Goal: Task Accomplishment & Management: Use online tool/utility

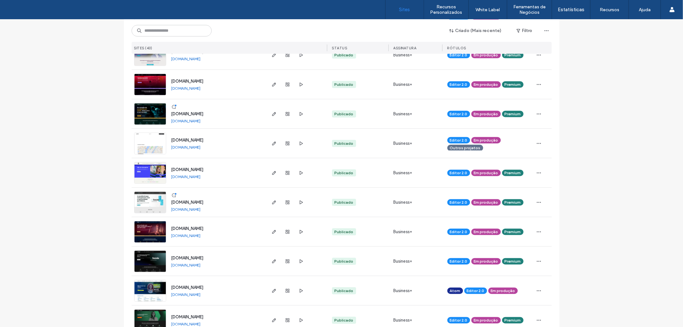
scroll to position [356, 0]
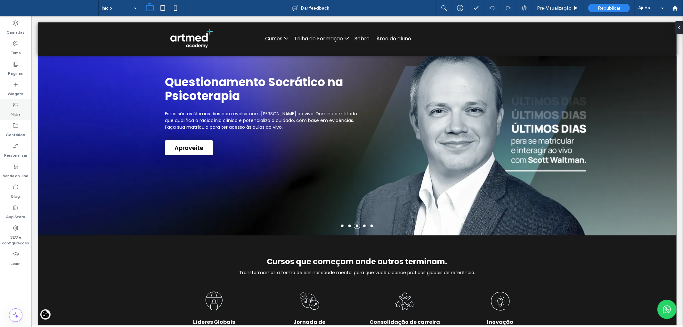
drag, startPoint x: 14, startPoint y: 63, endPoint x: 29, endPoint y: 101, distance: 40.1
click at [14, 63] on use at bounding box center [16, 64] width 4 height 5
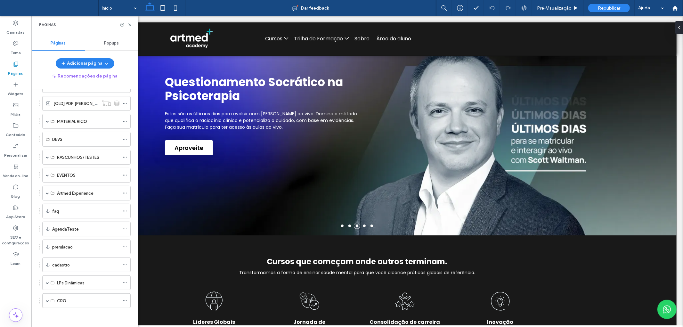
scroll to position [260, 0]
click at [45, 193] on div "Artmed Experience" at bounding box center [86, 192] width 88 height 15
click at [46, 193] on span at bounding box center [47, 192] width 3 height 3
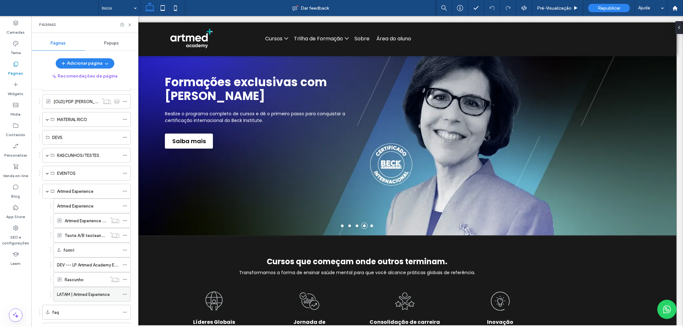
click at [63, 293] on label "LATAM | Artmed Experience" at bounding box center [83, 294] width 53 height 11
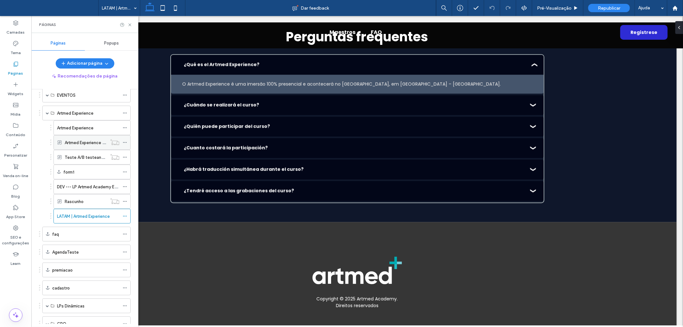
scroll to position [363, 0]
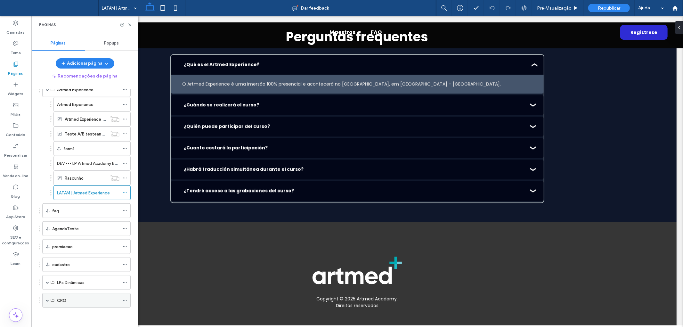
click at [47, 300] on span at bounding box center [47, 300] width 3 height 3
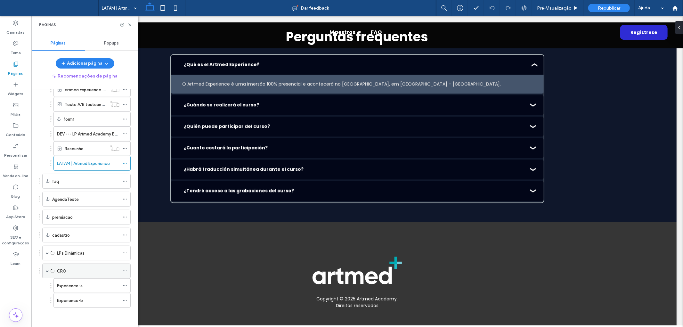
scroll to position [392, 0]
click at [82, 286] on label "Experience-a" at bounding box center [70, 285] width 26 height 11
click at [125, 285] on icon at bounding box center [125, 285] width 4 height 4
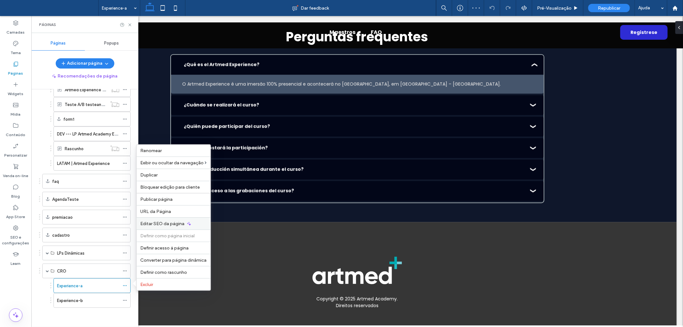
click at [167, 223] on span "Editar SEO da página" at bounding box center [163, 223] width 44 height 5
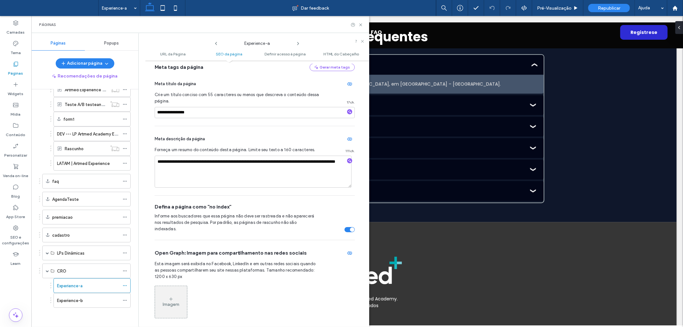
scroll to position [159, 0]
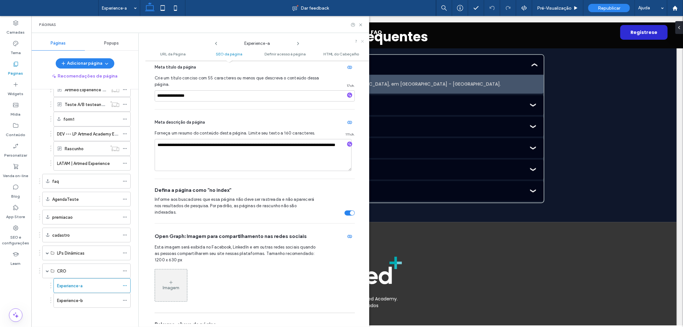
click at [362, 39] on icon at bounding box center [362, 41] width 4 height 4
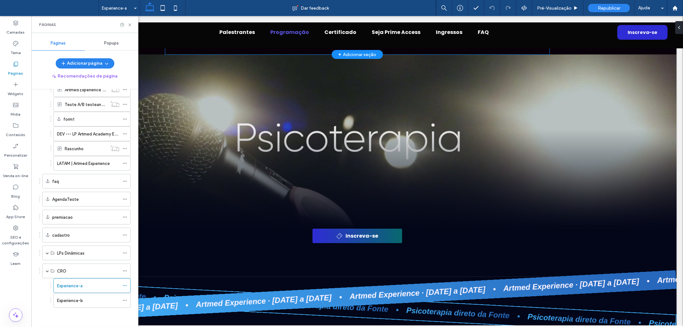
scroll to position [0, 0]
click at [266, 41] on div "Palestrantes Programação Certificado Seja Prime Access Ingressos FAQ Inscreva-se" at bounding box center [356, 32] width 651 height 32
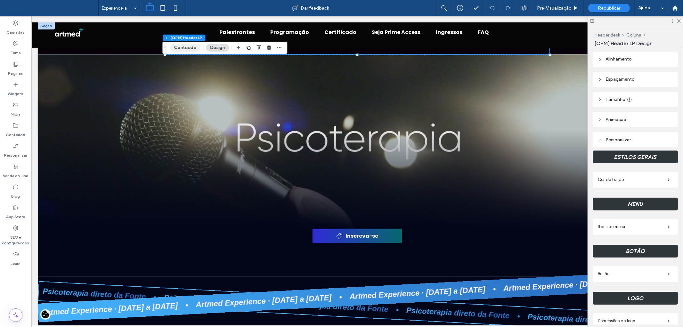
click at [181, 47] on button "Conteúdo" at bounding box center [185, 48] width 31 height 8
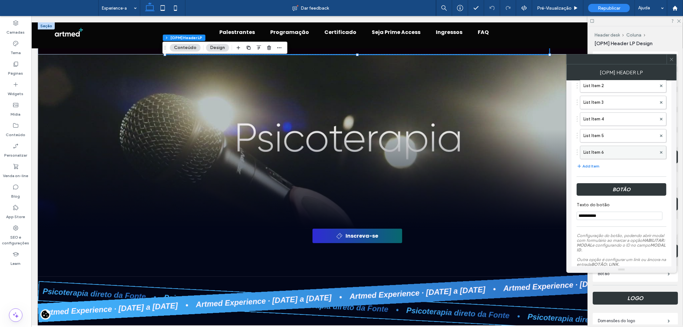
scroll to position [142, 0]
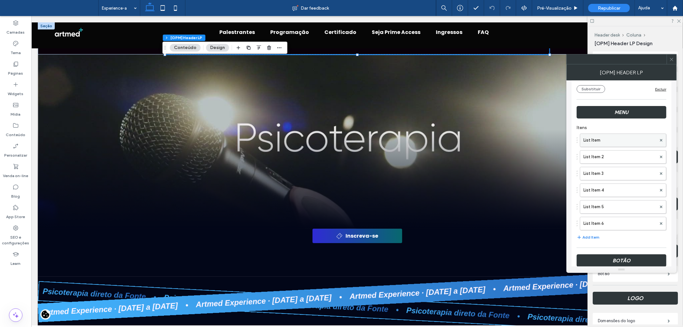
click at [605, 137] on label "List Item" at bounding box center [619, 140] width 73 height 13
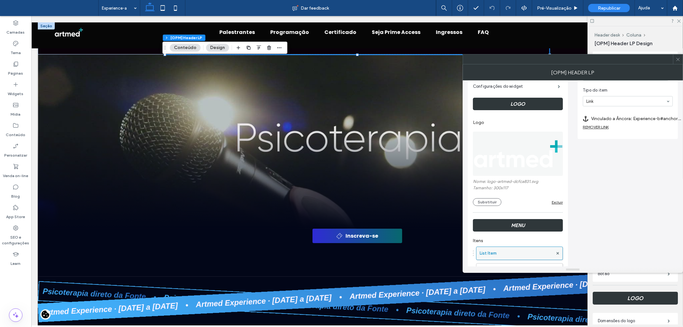
scroll to position [0, 0]
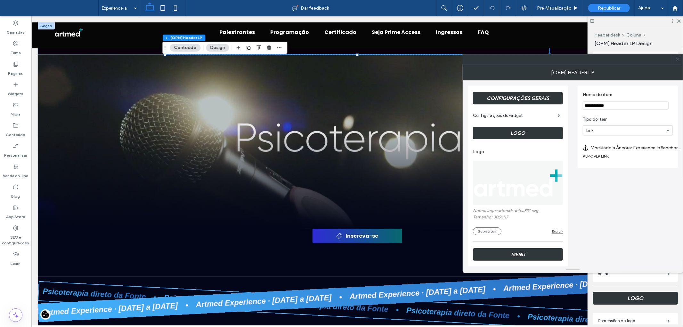
click at [642, 148] on label "Vinculado a Âncora: Experience-b#anchor (Deleted)" at bounding box center [636, 148] width 90 height 12
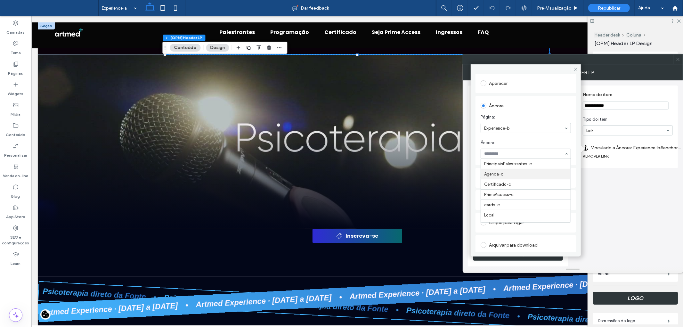
scroll to position [36, 0]
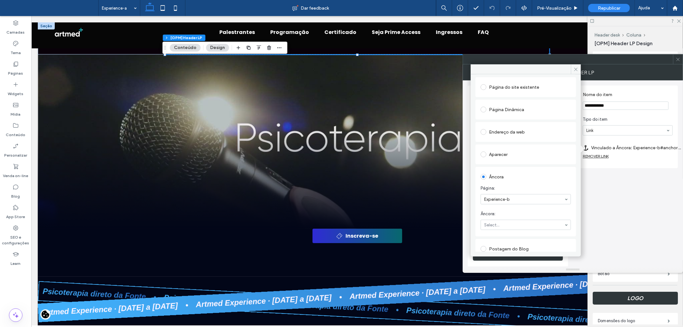
click at [524, 209] on section "Âncora: Select..." at bounding box center [525, 220] width 90 height 26
click at [575, 69] on icon at bounding box center [575, 69] width 5 height 5
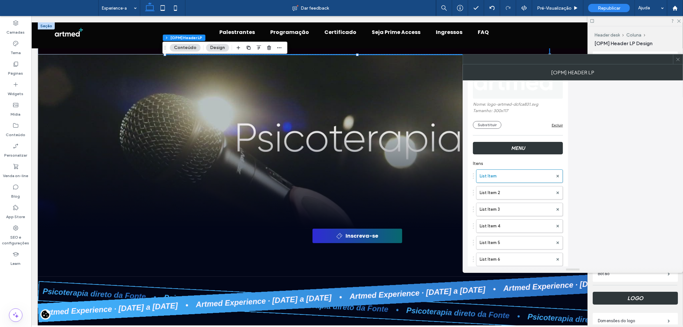
scroll to position [142, 0]
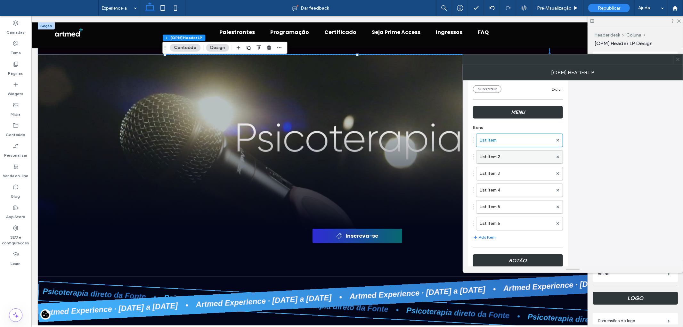
click at [511, 156] on label "List Item 2" at bounding box center [515, 156] width 73 height 13
click at [511, 138] on label "List Item" at bounding box center [515, 140] width 73 height 13
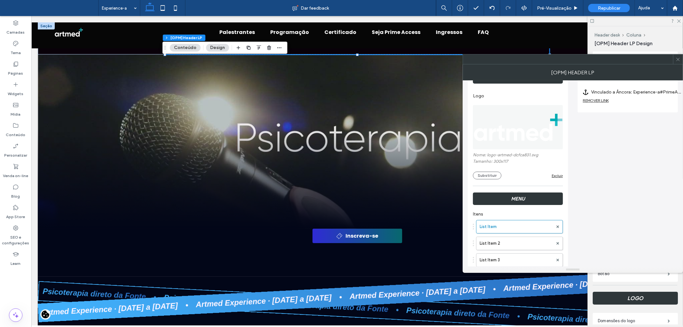
scroll to position [0, 0]
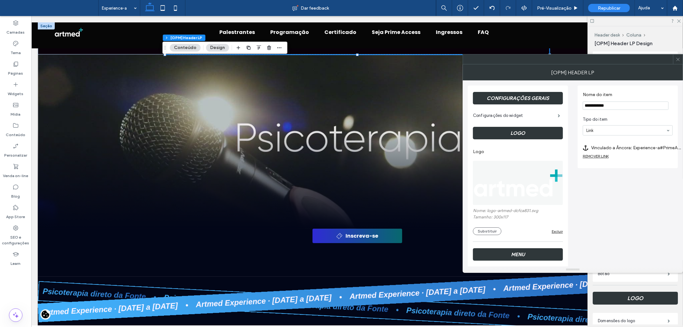
click at [647, 146] on label "Vinculado a Âncora: Experience-a#PrimeAccess-b" at bounding box center [636, 148] width 90 height 12
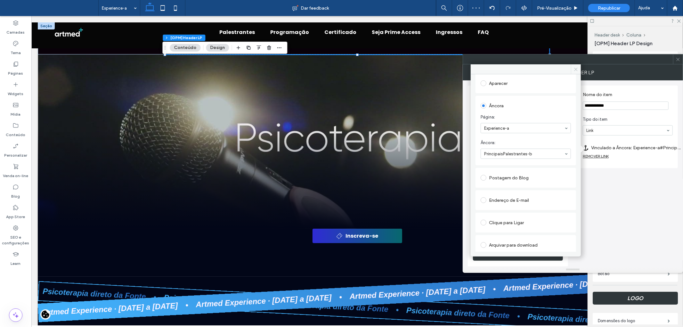
click at [578, 68] on icon at bounding box center [575, 69] width 5 height 5
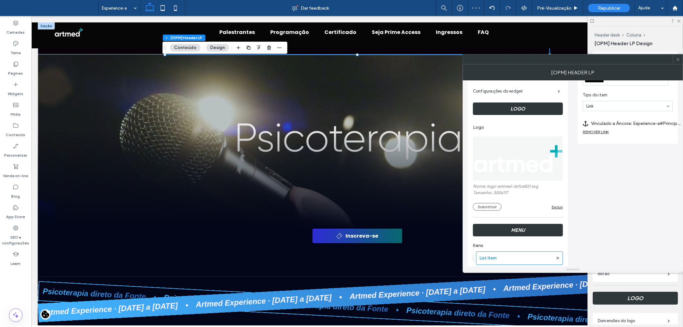
scroll to position [107, 0]
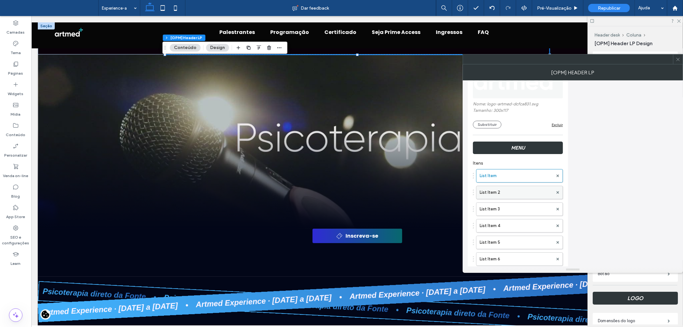
click at [504, 191] on label "List Item 2" at bounding box center [515, 192] width 73 height 13
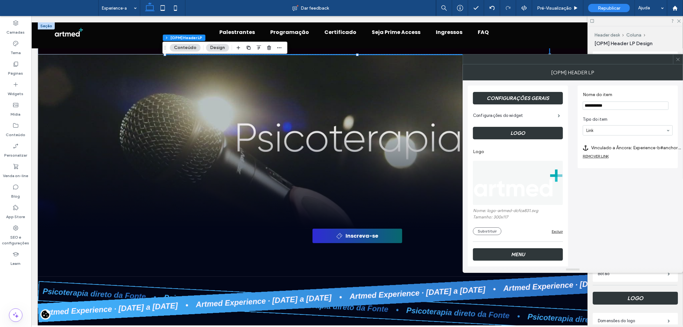
click at [650, 148] on label "Vinculado a Âncora: Experience-b#anchor (Deleted)" at bounding box center [636, 148] width 90 height 12
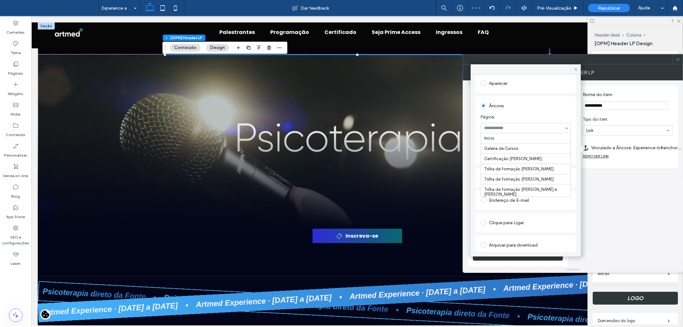
scroll to position [432, 0]
click at [577, 68] on icon at bounding box center [575, 69] width 5 height 5
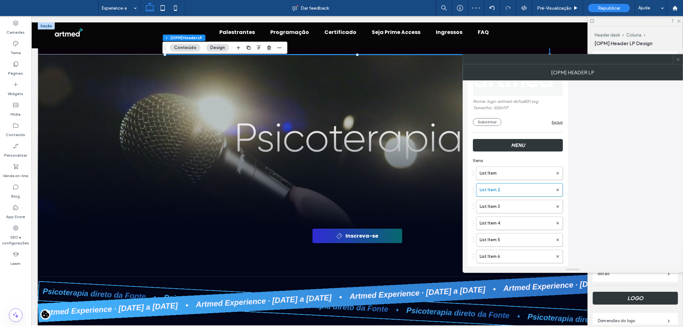
scroll to position [178, 0]
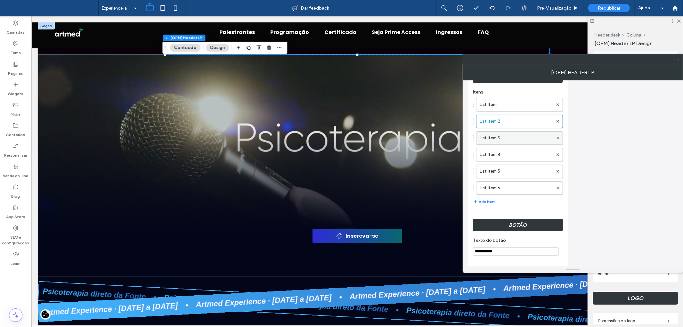
click at [512, 136] on label "List Item 3" at bounding box center [515, 138] width 73 height 13
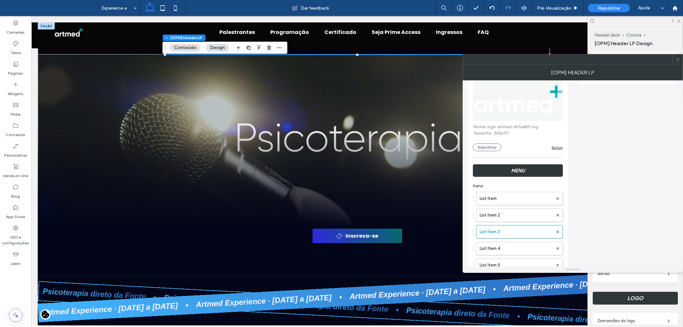
scroll to position [0, 0]
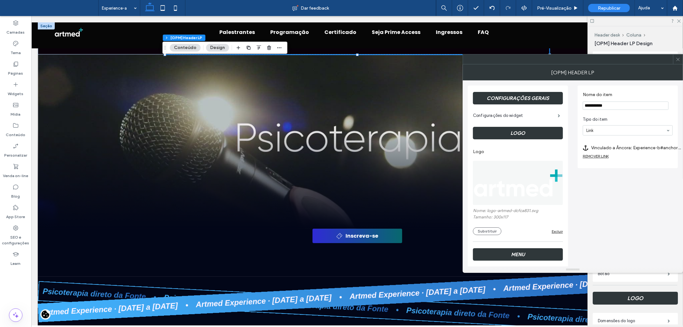
click at [628, 149] on label "Vinculado a Âncora: Experience-b#anchor (Deleted)" at bounding box center [636, 148] width 90 height 12
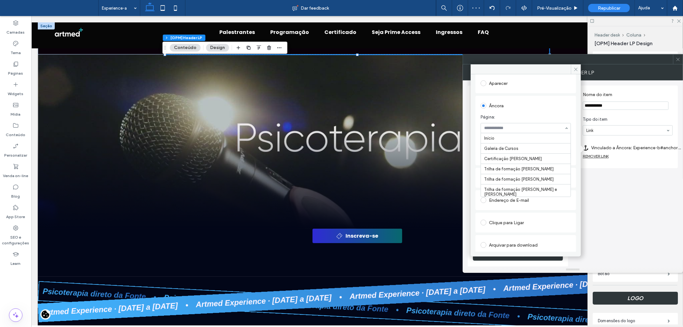
scroll to position [432, 0]
click at [576, 67] on icon at bounding box center [575, 69] width 5 height 5
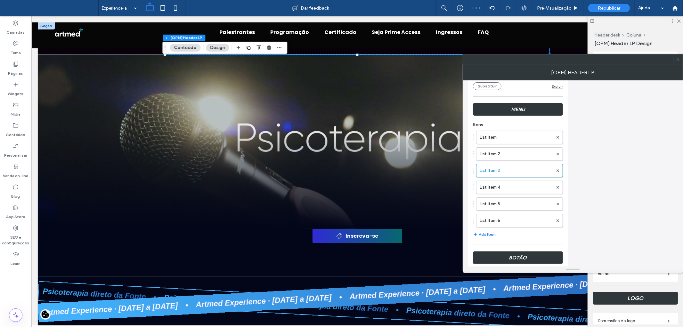
scroll to position [178, 0]
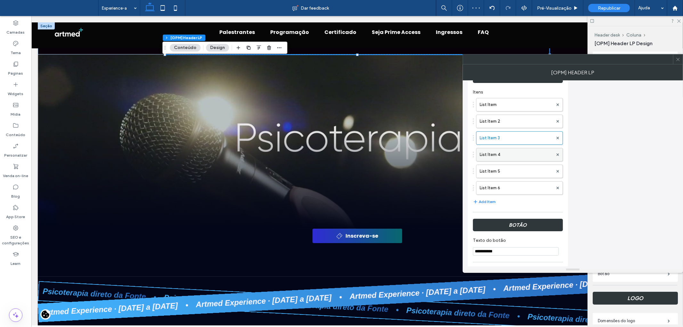
click at [504, 152] on label "List Item 4" at bounding box center [515, 154] width 73 height 13
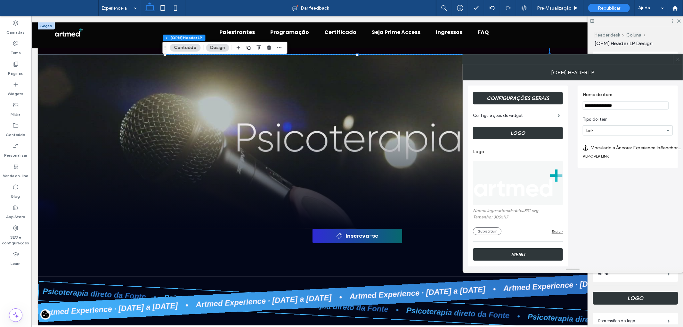
click at [619, 148] on label "Vinculado a Âncora: Experience-b#anchor (Deleted)" at bounding box center [636, 148] width 90 height 12
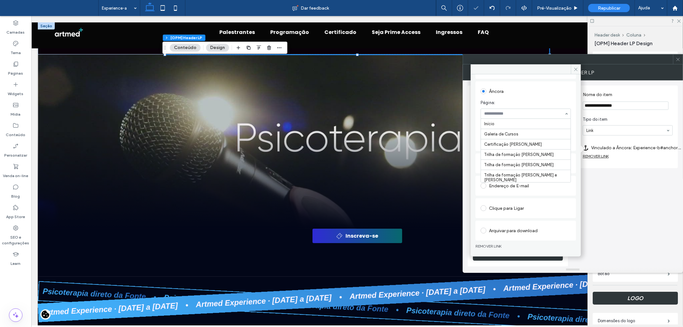
scroll to position [432, 0]
click at [578, 68] on span at bounding box center [576, 69] width 10 height 10
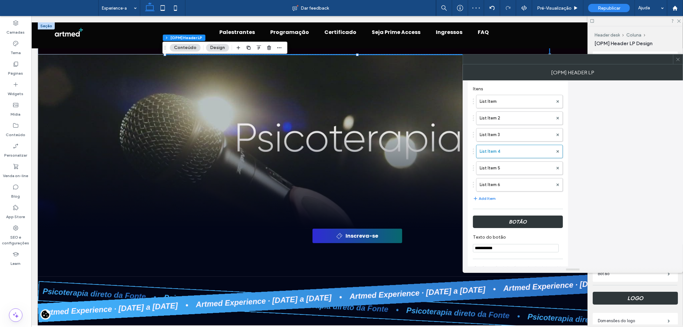
scroll to position [213, 0]
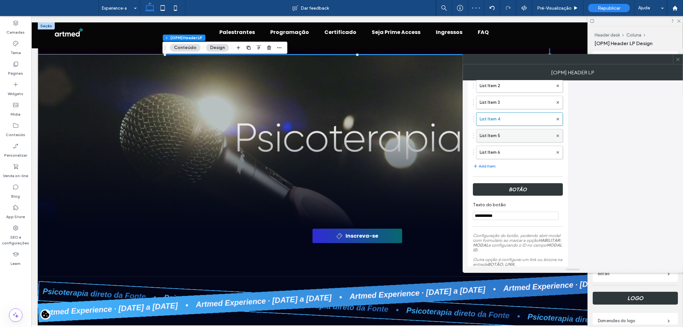
click at [508, 131] on label "List Item 5" at bounding box center [515, 135] width 73 height 13
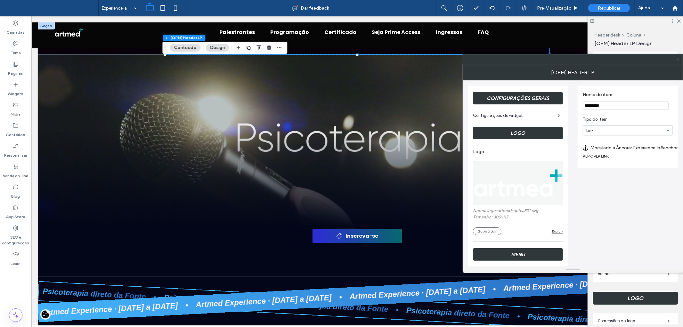
click at [624, 148] on label "Vinculado a Âncora: Experience-b#anchor (Deleted)" at bounding box center [636, 148] width 90 height 12
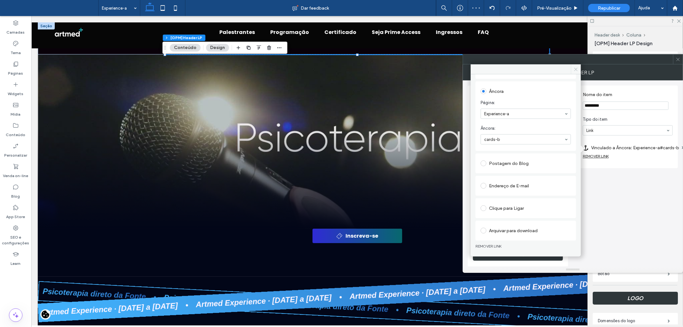
click at [576, 69] on icon at bounding box center [575, 69] width 5 height 5
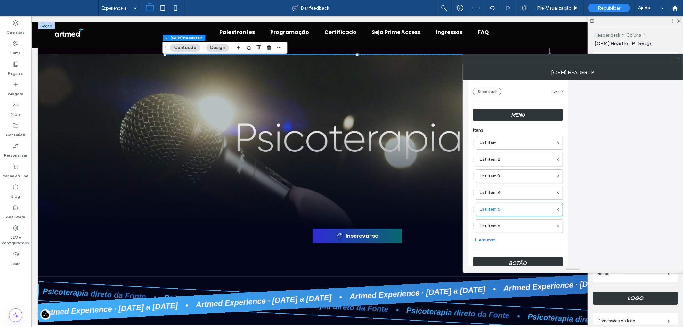
scroll to position [142, 0]
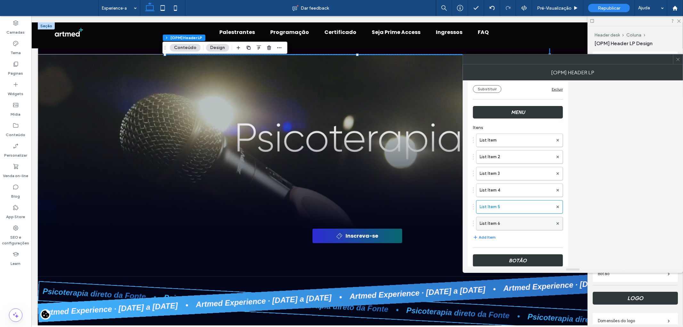
click at [496, 219] on label "List Item 6" at bounding box center [515, 223] width 73 height 13
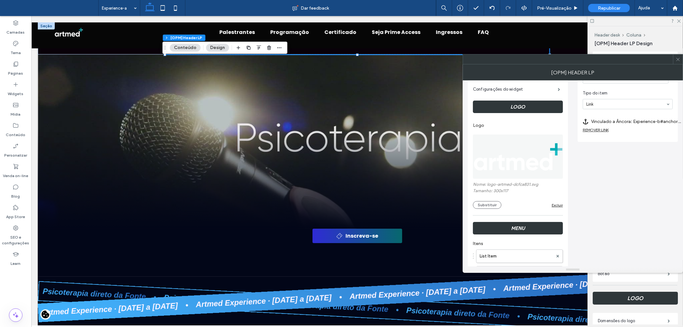
scroll to position [0, 0]
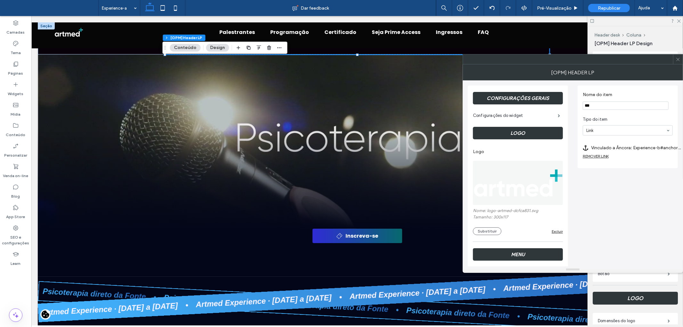
click at [618, 150] on label "Vinculado a Âncora: Experience-b#anchor (Deleted)" at bounding box center [636, 148] width 90 height 12
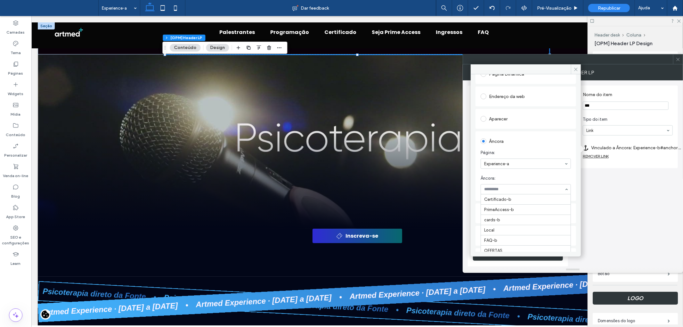
scroll to position [36, 0]
click at [578, 71] on span at bounding box center [576, 69] width 10 height 10
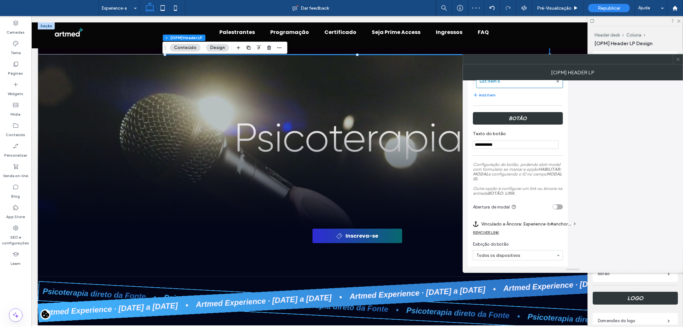
scroll to position [292, 0]
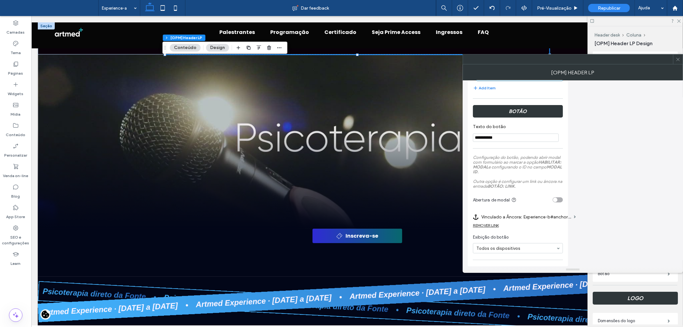
click at [541, 217] on label "Vinculado a Âncora: Experience-b#anchor (Deleted)" at bounding box center [526, 217] width 90 height 12
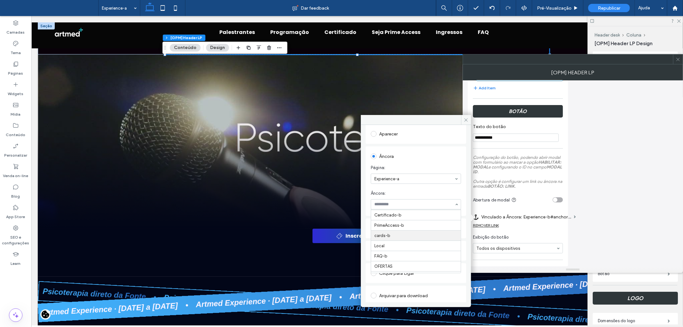
scroll to position [36, 0]
click at [462, 185] on div "Âncora Página: Experience-a Âncora: cards-b" at bounding box center [416, 180] width 101 height 69
click at [468, 119] on icon at bounding box center [465, 119] width 5 height 5
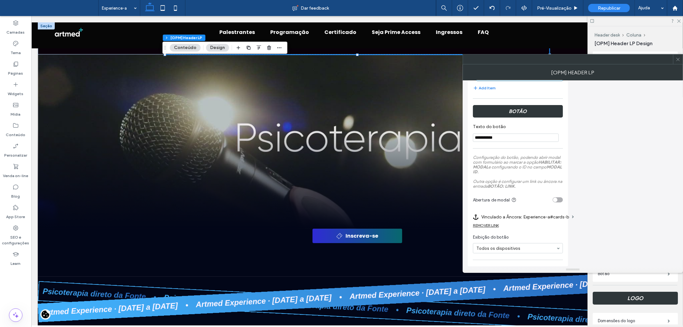
click at [679, 62] on span at bounding box center [677, 59] width 5 height 10
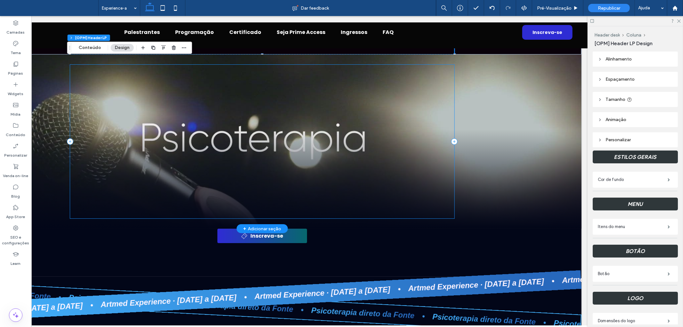
scroll to position [0, 0]
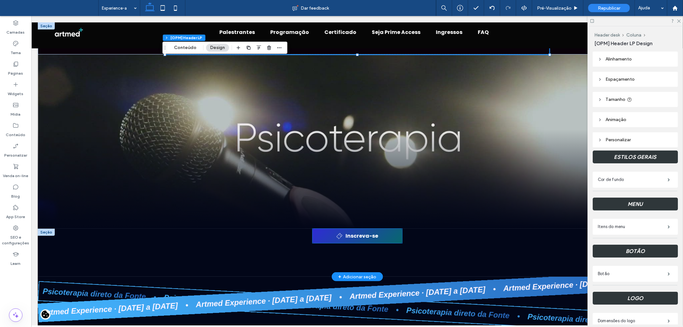
click at [347, 234] on span "Inscreva-se" at bounding box center [361, 235] width 33 height 8
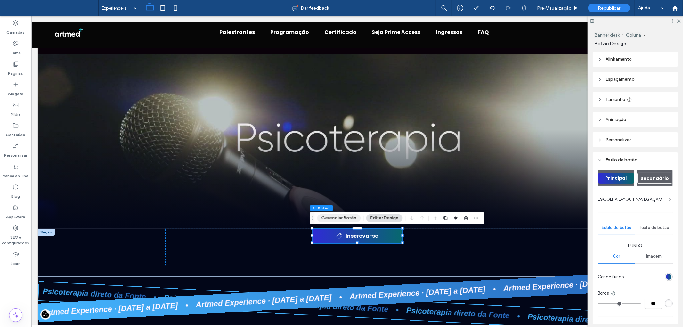
click at [340, 220] on button "Gerenciar Botão" at bounding box center [339, 218] width 44 height 8
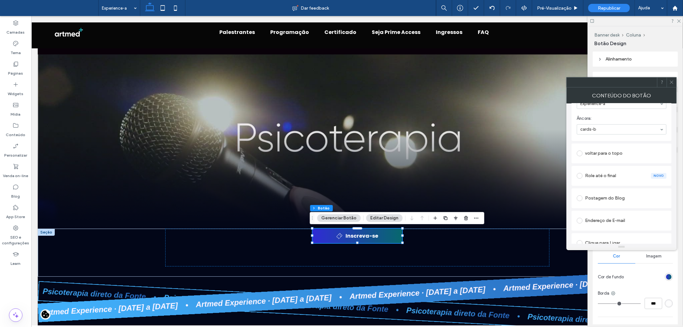
scroll to position [178, 0]
click at [671, 81] on icon at bounding box center [671, 82] width 5 height 5
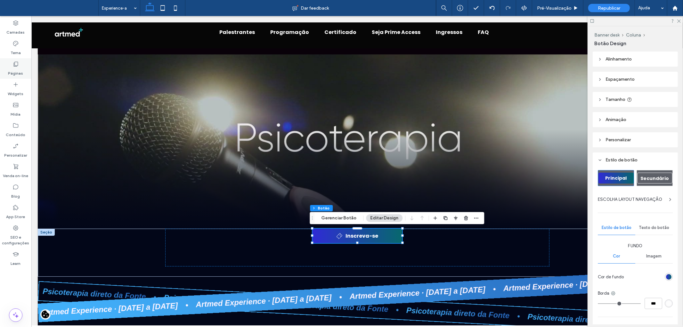
click at [17, 67] on icon at bounding box center [15, 64] width 6 height 6
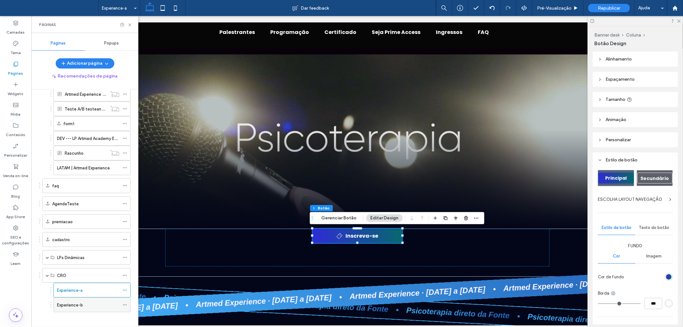
scroll to position [392, 0]
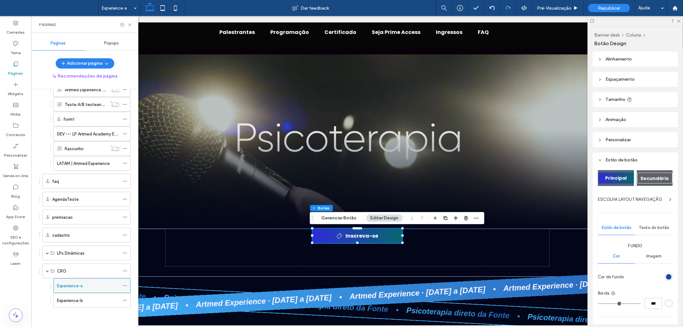
click at [123, 286] on icon at bounding box center [125, 285] width 4 height 4
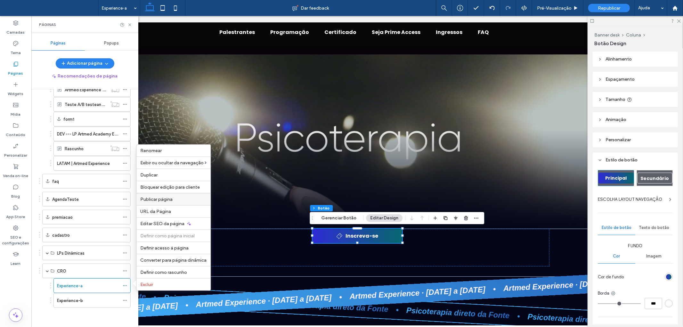
click at [167, 199] on span "Publicar página" at bounding box center [157, 199] width 32 height 5
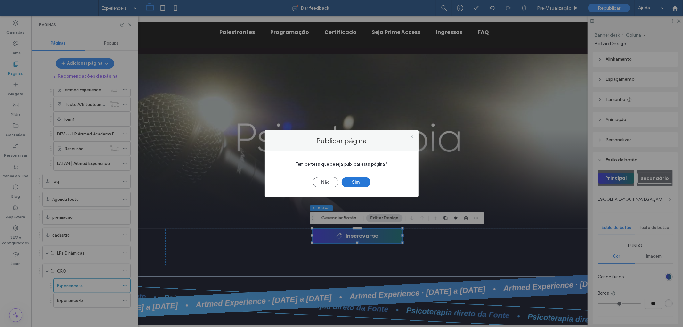
click at [354, 183] on button "Sim" at bounding box center [356, 182] width 29 height 10
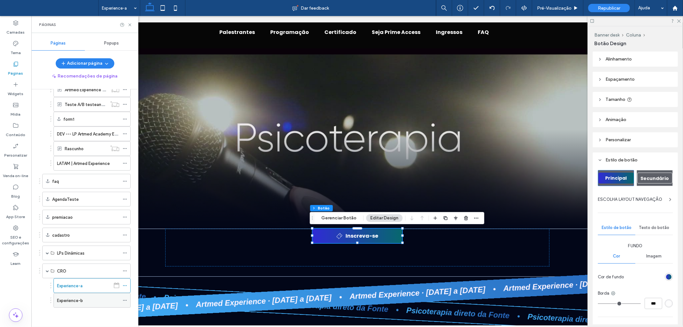
click at [85, 300] on div "Experience-b" at bounding box center [88, 300] width 62 height 7
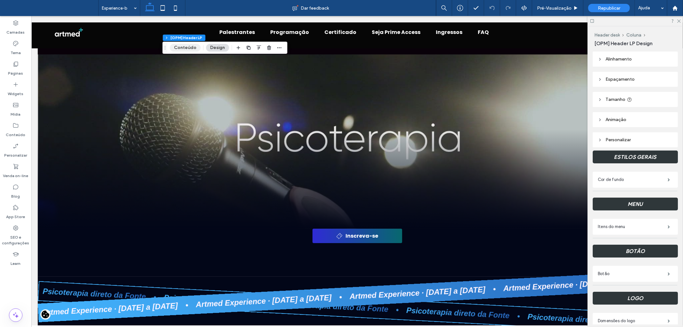
click at [175, 49] on button "Conteúdo" at bounding box center [185, 48] width 31 height 8
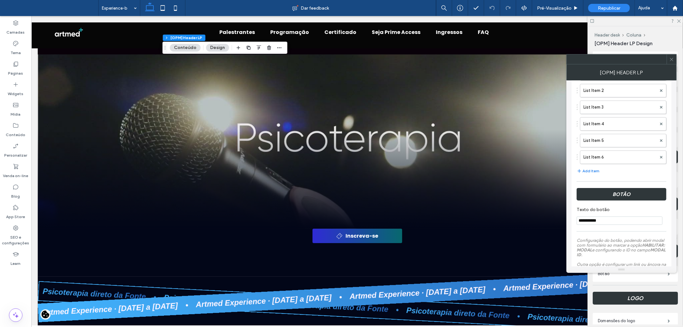
scroll to position [107, 0]
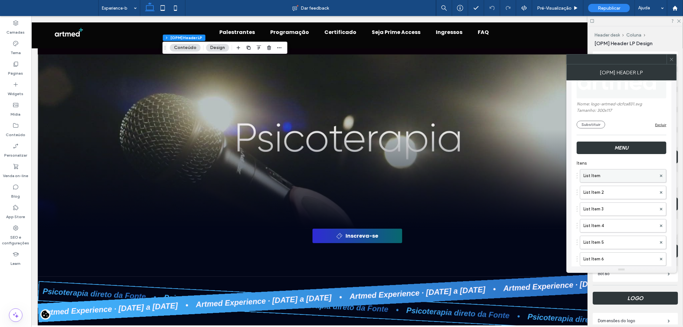
click at [606, 175] on label "List Item" at bounding box center [619, 175] width 73 height 13
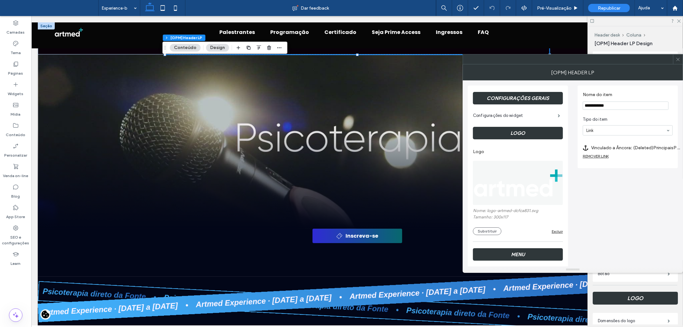
scroll to position [0, 0]
click at [631, 149] on label "Vinculado a Âncora: (Deleted)PrincipaisPalestrantes-c#anchor" at bounding box center [636, 148] width 90 height 12
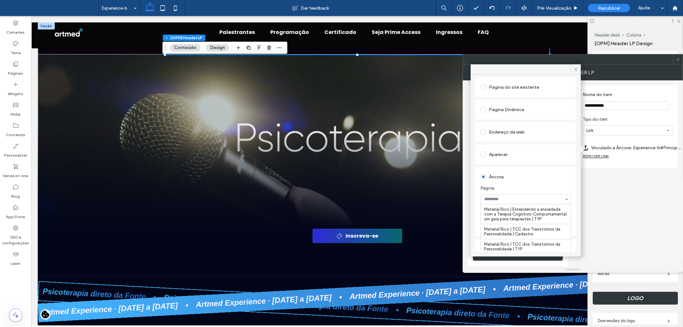
scroll to position [177, 0]
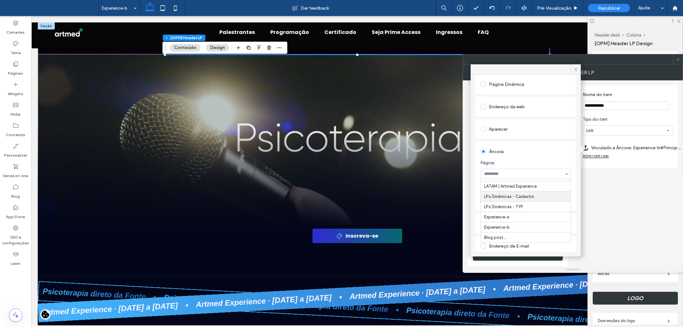
scroll to position [121, 0]
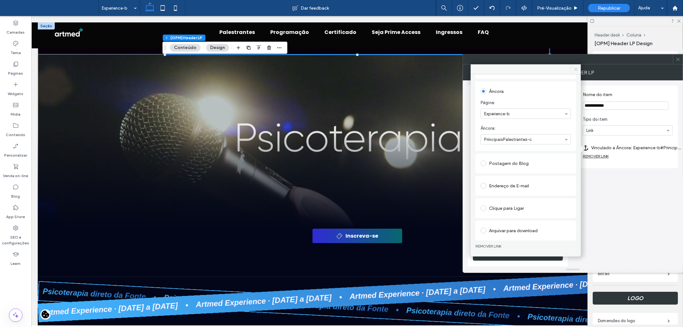
click at [576, 69] on icon at bounding box center [575, 69] width 5 height 5
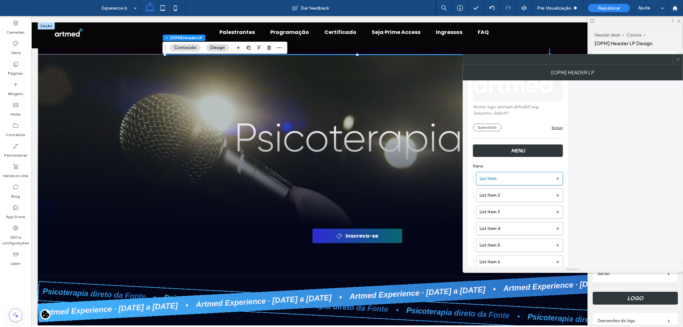
scroll to position [107, 0]
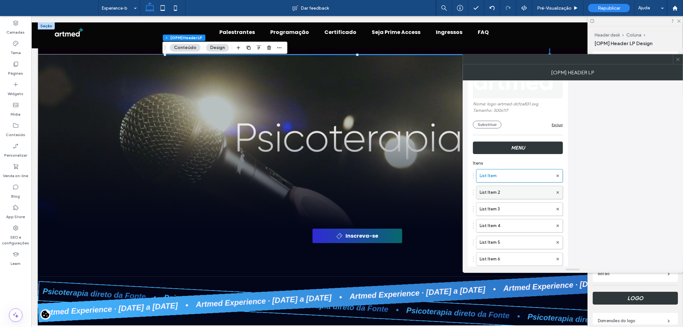
click at [521, 191] on label "List Item 2" at bounding box center [515, 192] width 73 height 13
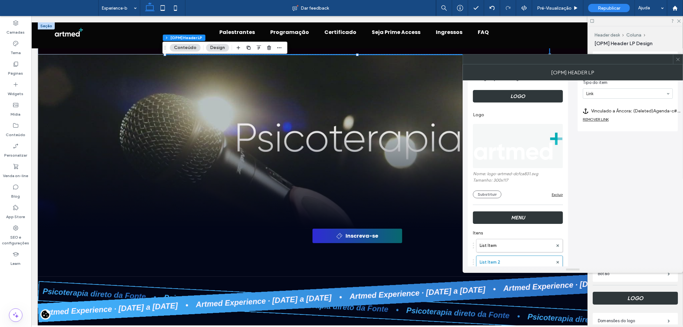
scroll to position [0, 0]
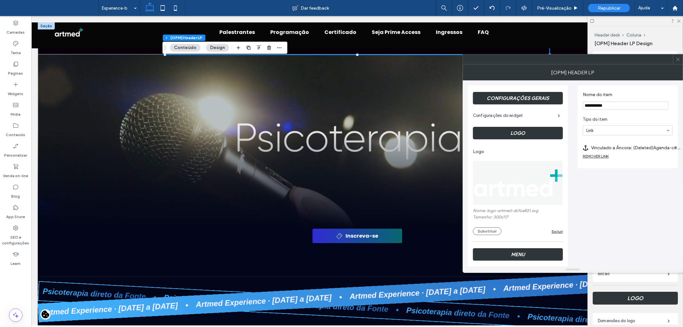
click at [631, 149] on label "Vinculado a Âncora: (Deleted)Agenda-c#anchor" at bounding box center [636, 148] width 90 height 12
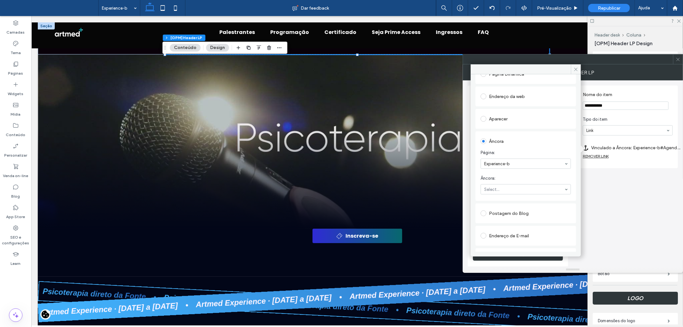
scroll to position [107, 0]
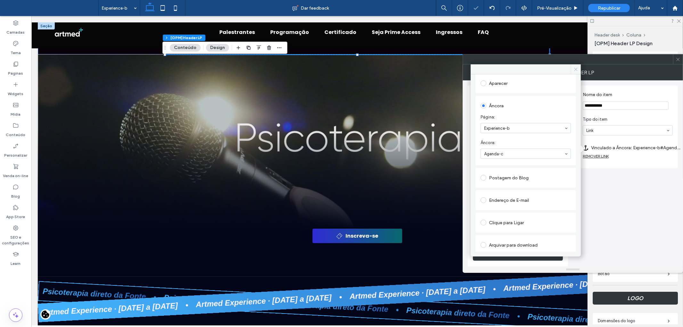
click at [576, 71] on icon at bounding box center [575, 69] width 5 height 5
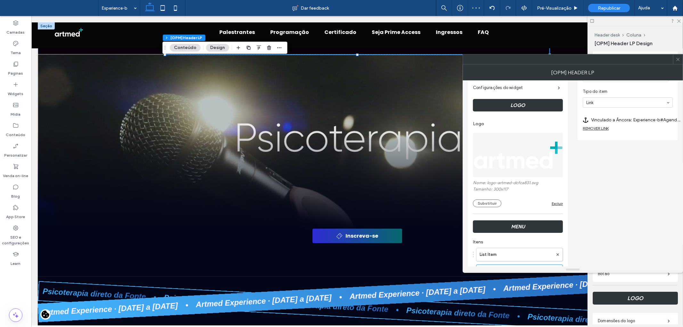
scroll to position [178, 0]
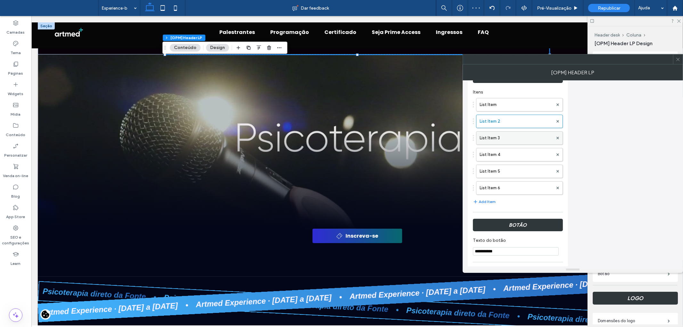
click at [507, 134] on label "List Item 3" at bounding box center [515, 138] width 73 height 13
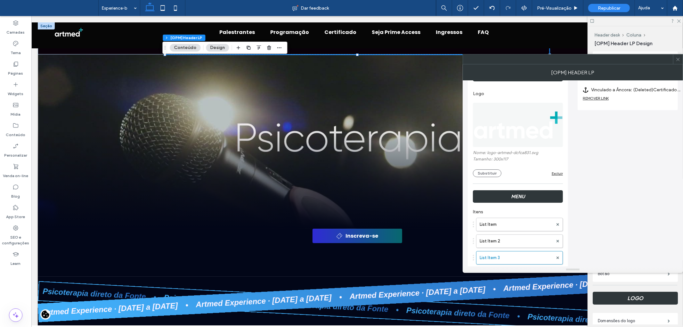
scroll to position [0, 0]
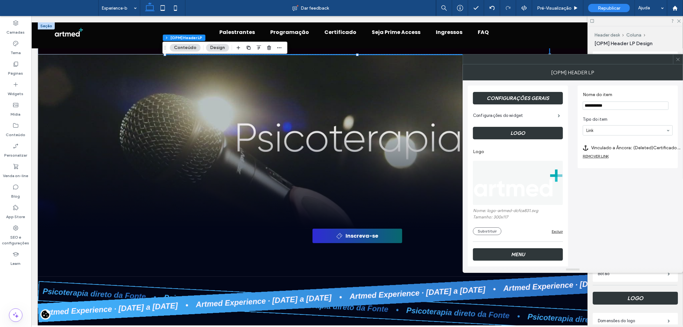
click at [616, 149] on label "Vinculado a Âncora: (Deleted)Certificado-c#anchor" at bounding box center [636, 148] width 90 height 12
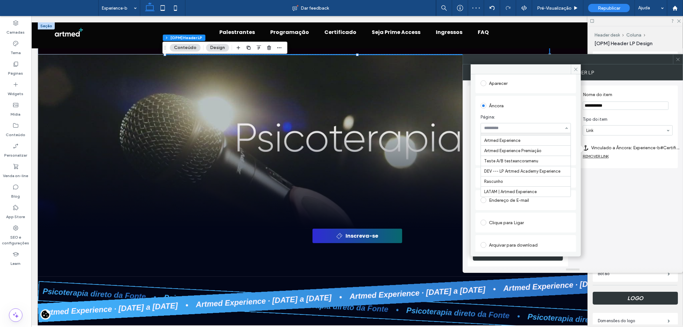
scroll to position [432, 0]
click at [576, 68] on icon at bounding box center [575, 69] width 5 height 5
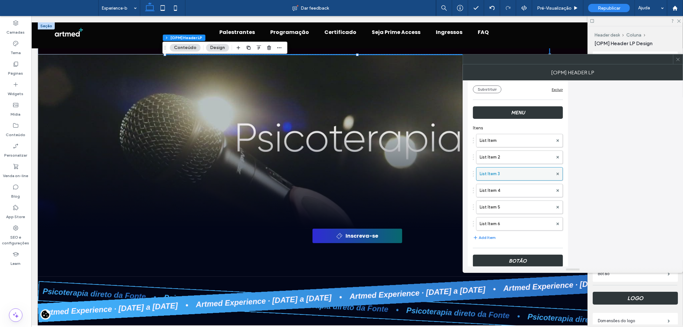
scroll to position [142, 0]
click at [501, 190] on label "List Item 4" at bounding box center [515, 190] width 73 height 13
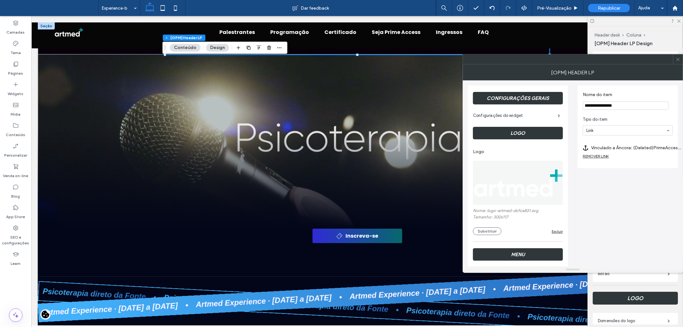
click at [614, 148] on label "Vinculado a Âncora: (Deleted)PrimeAccess-c#anchor" at bounding box center [636, 148] width 90 height 12
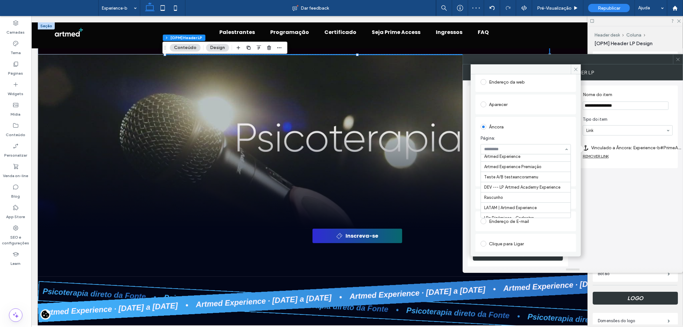
scroll to position [432, 0]
drag, startPoint x: 576, startPoint y: 68, endPoint x: 568, endPoint y: 77, distance: 11.8
click at [576, 68] on icon at bounding box center [575, 69] width 5 height 5
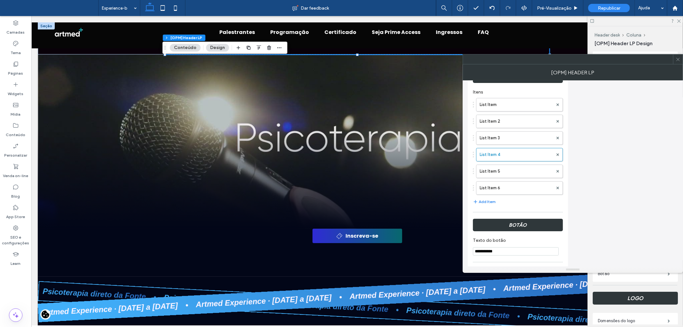
scroll to position [149, 0]
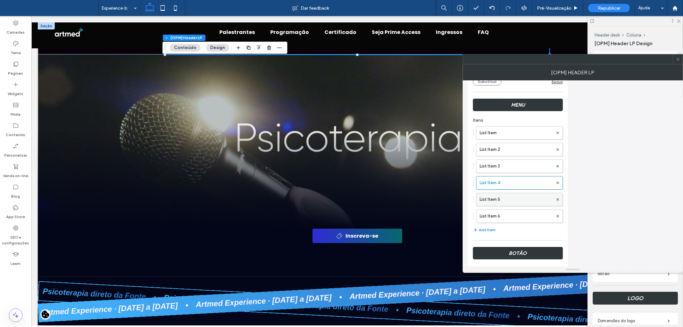
click at [506, 199] on label "List Item 5" at bounding box center [515, 199] width 73 height 13
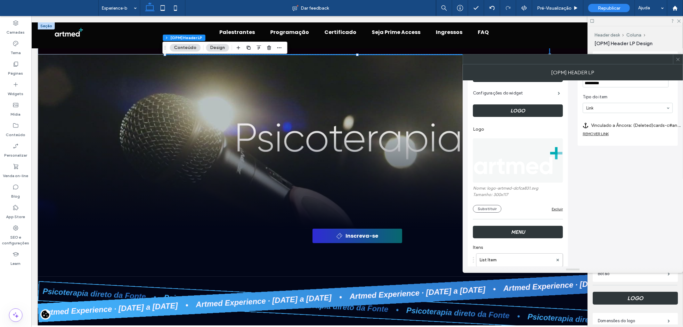
scroll to position [0, 0]
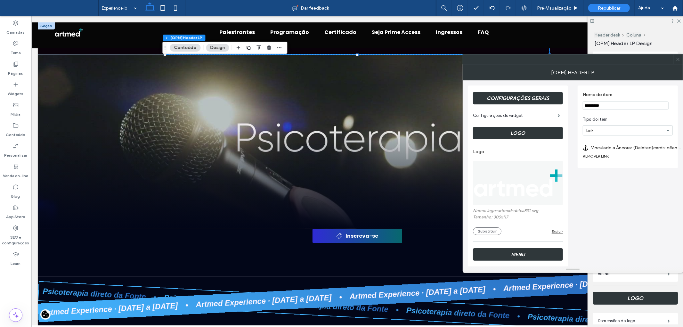
click at [636, 149] on label "Vinculado a Âncora: (Deleted)cards-c#anchor" at bounding box center [636, 148] width 90 height 12
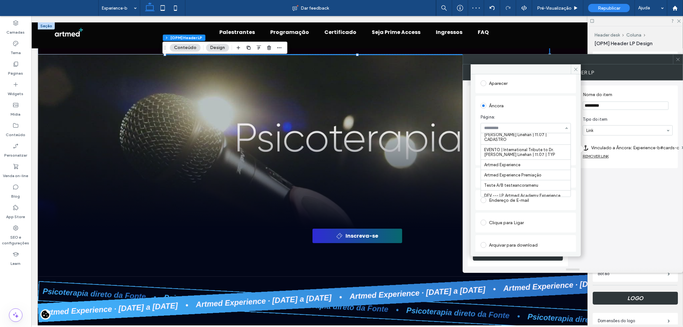
scroll to position [432, 0]
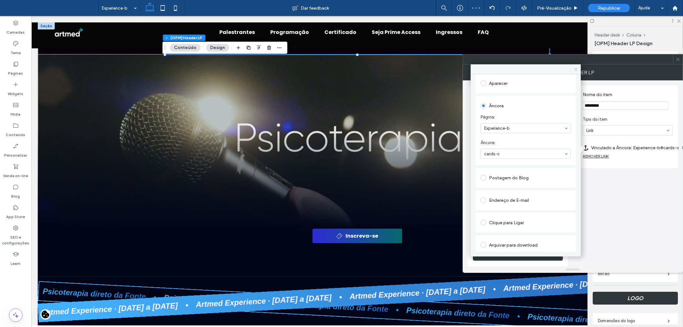
click at [577, 70] on icon at bounding box center [575, 69] width 5 height 5
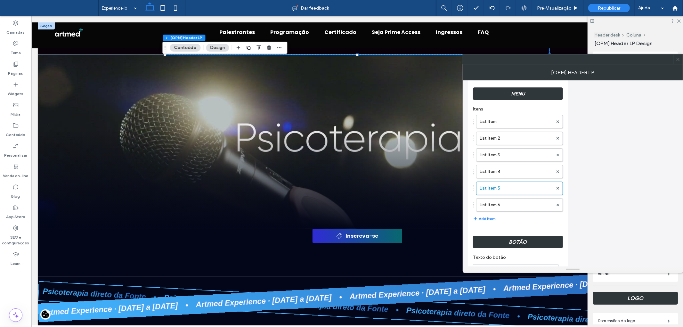
scroll to position [149, 0]
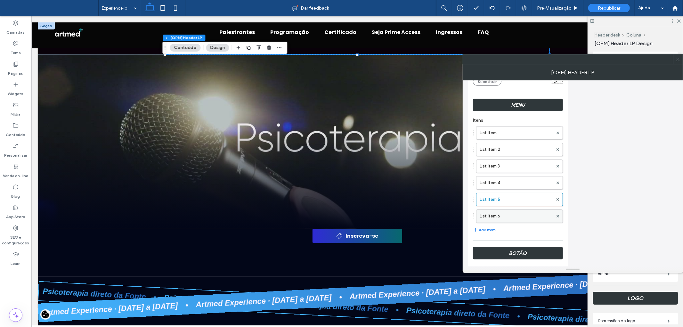
click at [500, 215] on label "List Item 6" at bounding box center [515, 216] width 73 height 13
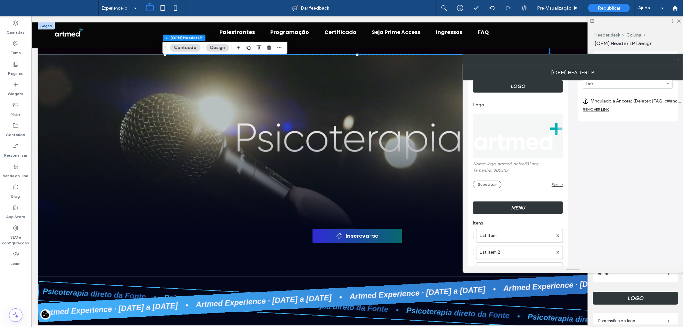
scroll to position [0, 0]
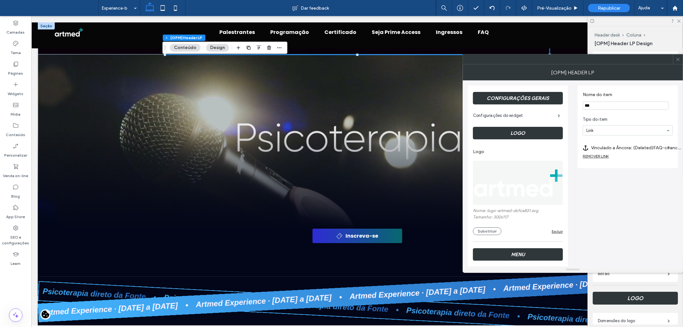
click at [626, 149] on label "Vinculado a Âncora: (Deleted)FAQ-c#anchor" at bounding box center [636, 148] width 90 height 12
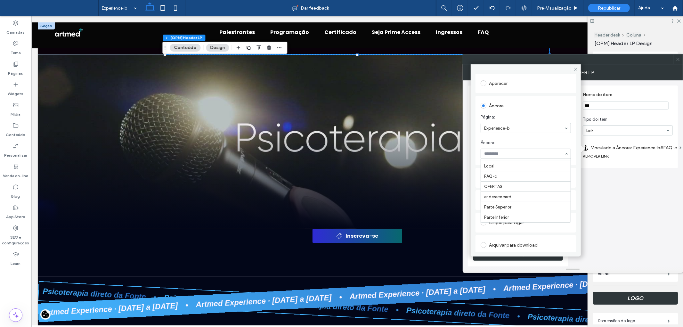
scroll to position [51, 0]
click at [578, 68] on span at bounding box center [576, 69] width 10 height 10
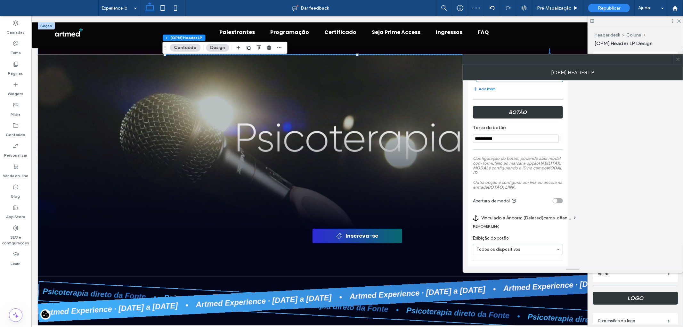
scroll to position [292, 0]
click at [530, 217] on label "Vinculado a Âncora: (Deleted)cards-c#anchor" at bounding box center [526, 217] width 90 height 12
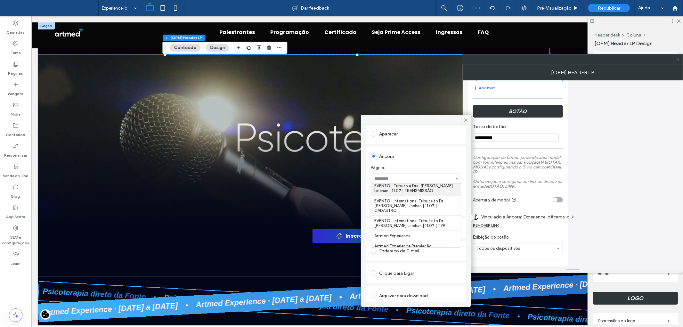
scroll to position [432, 0]
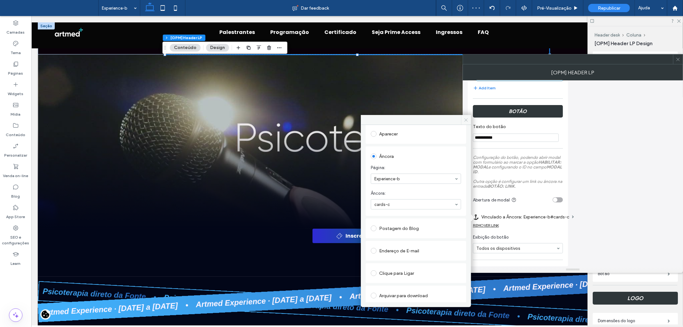
click at [466, 118] on icon at bounding box center [465, 119] width 5 height 5
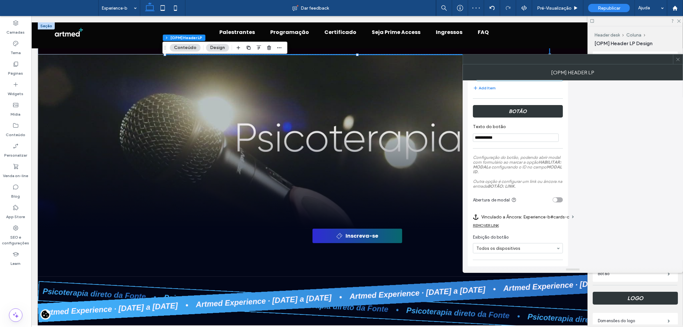
click at [677, 61] on icon at bounding box center [677, 59] width 5 height 5
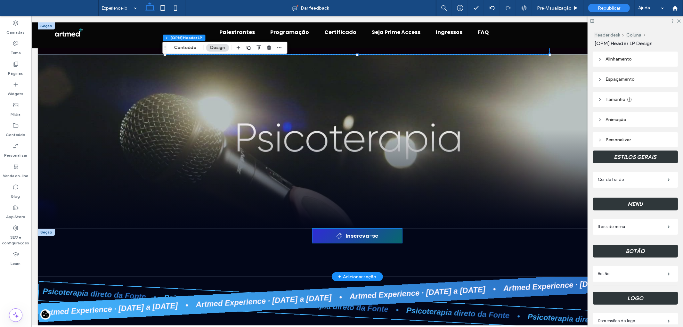
click at [384, 235] on link "Inscreva-se" at bounding box center [357, 235] width 90 height 14
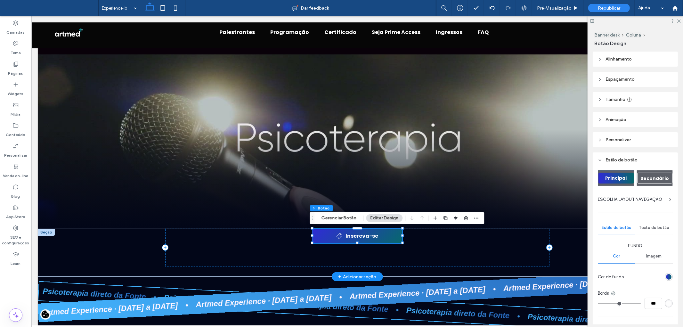
type input "**"
click at [342, 218] on button "Gerenciar Botão" at bounding box center [339, 218] width 44 height 8
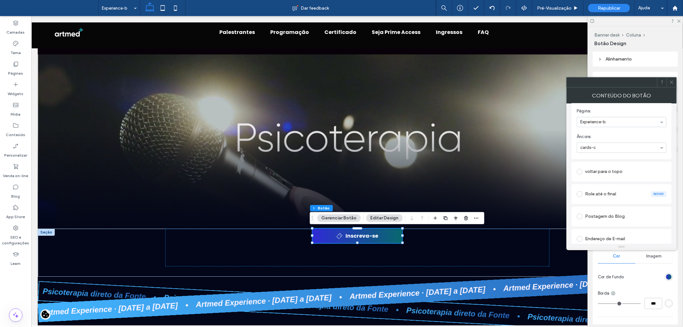
scroll to position [142, 0]
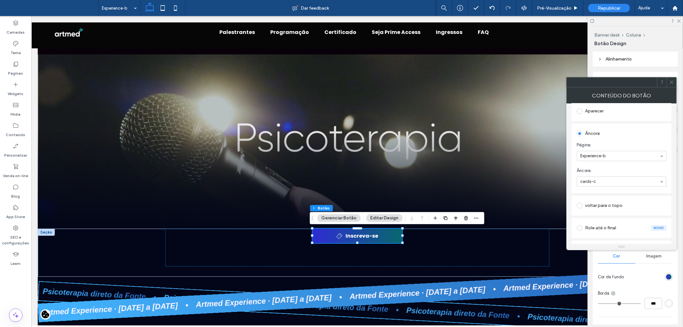
click at [673, 82] on icon at bounding box center [671, 82] width 5 height 5
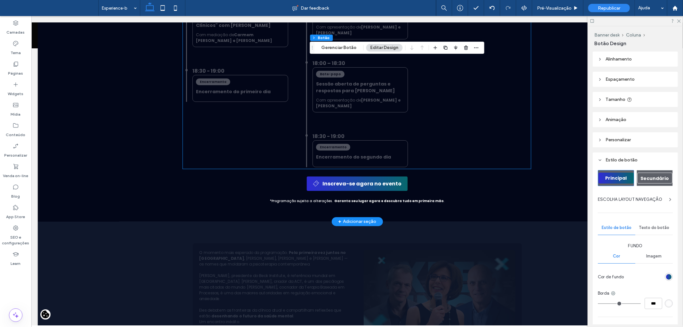
scroll to position [2027, 0]
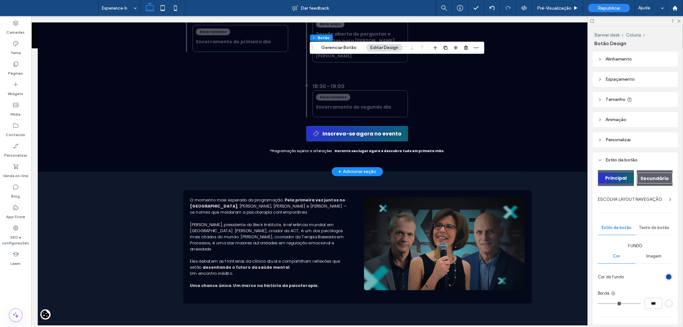
click at [327, 137] on span "Inscreva-se agora no evento" at bounding box center [361, 133] width 79 height 8
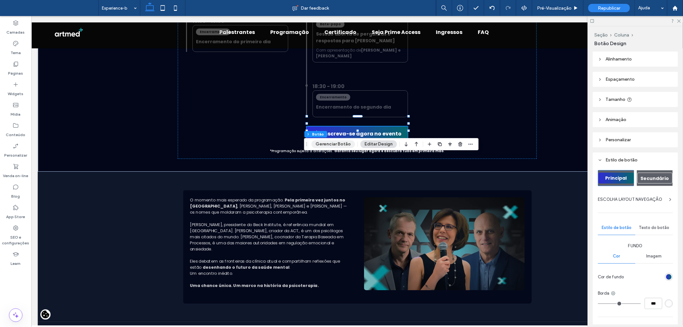
click at [327, 145] on button "Gerenciar Botão" at bounding box center [333, 144] width 44 height 8
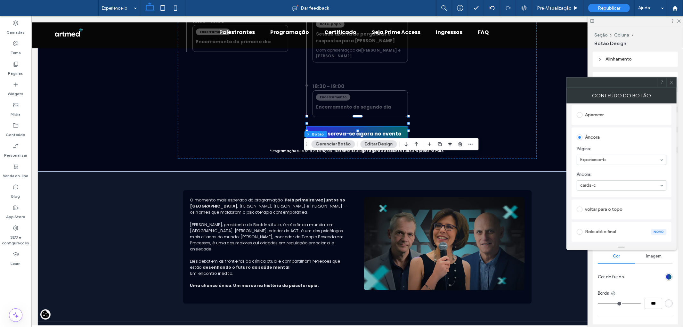
scroll to position [178, 0]
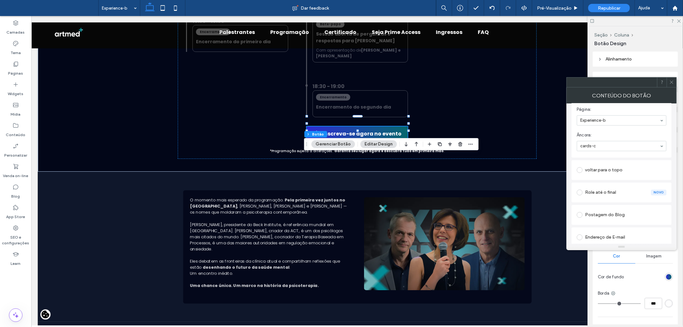
click at [674, 82] on div at bounding box center [671, 82] width 10 height 10
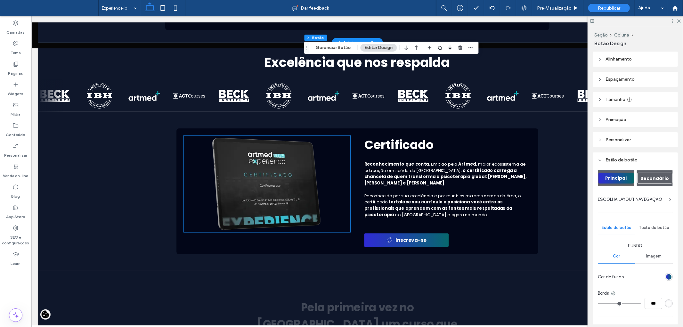
scroll to position [2347, 0]
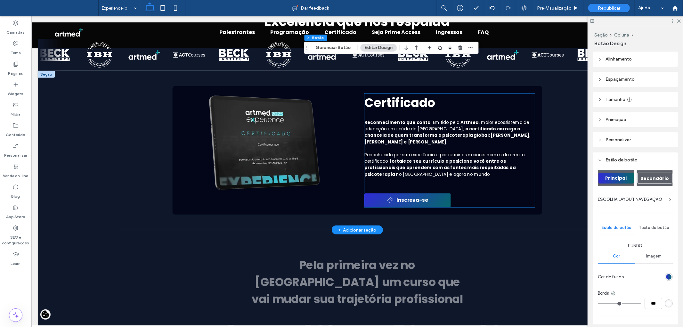
click at [389, 203] on span at bounding box center [390, 200] width 6 height 6
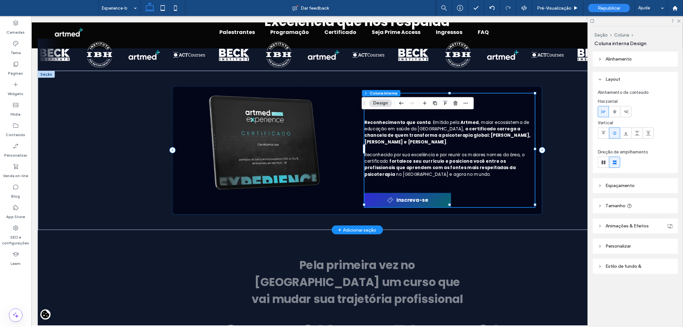
click at [398, 204] on span "Inscreva-se" at bounding box center [411, 200] width 31 height 8
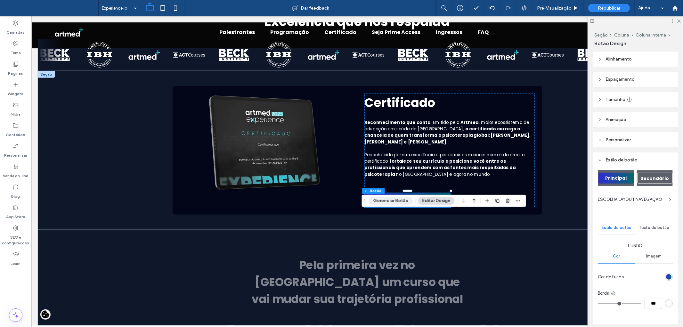
click at [391, 199] on button "Gerenciar Botão" at bounding box center [391, 201] width 44 height 8
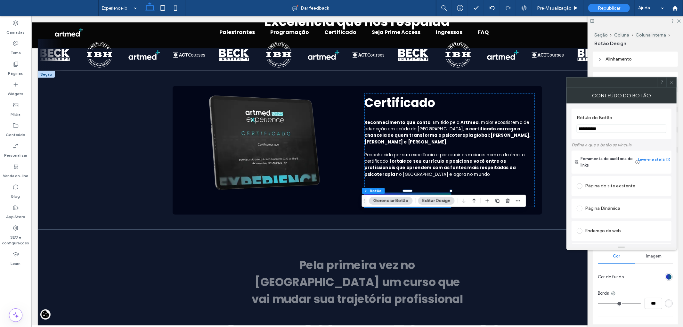
scroll to position [107, 0]
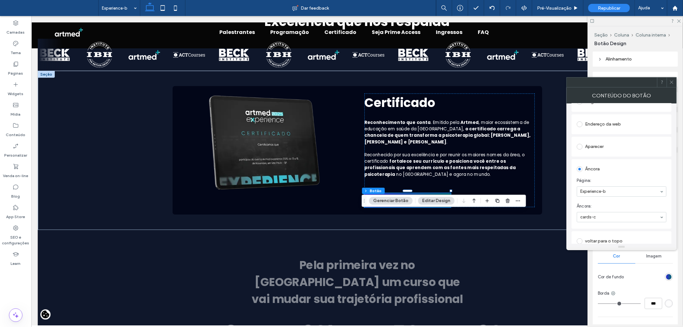
click at [673, 83] on icon at bounding box center [671, 82] width 5 height 5
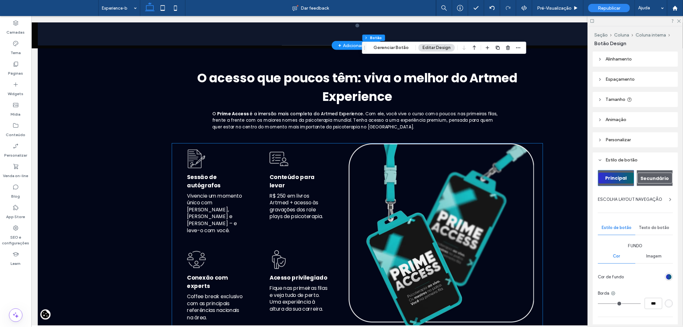
scroll to position [2881, 0]
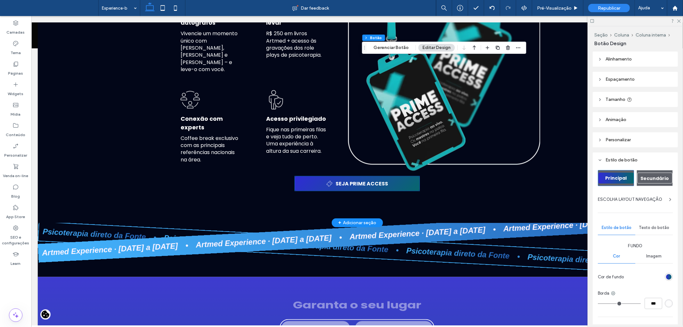
click at [357, 187] on span "SEJA PRIME ACCESS" at bounding box center [361, 183] width 52 height 8
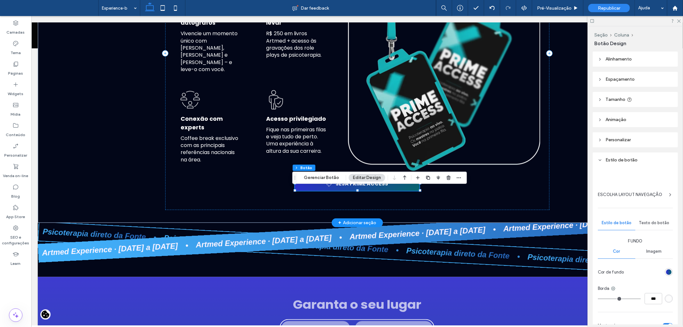
type input "**"
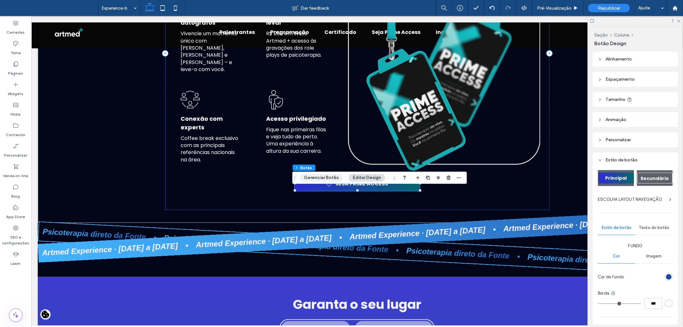
click at [318, 174] on button "Gerenciar Botão" at bounding box center [322, 178] width 44 height 8
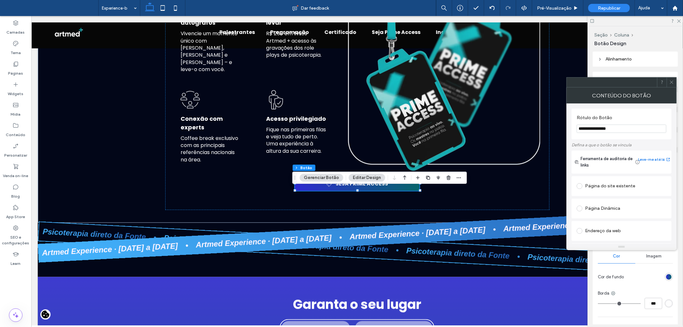
scroll to position [107, 0]
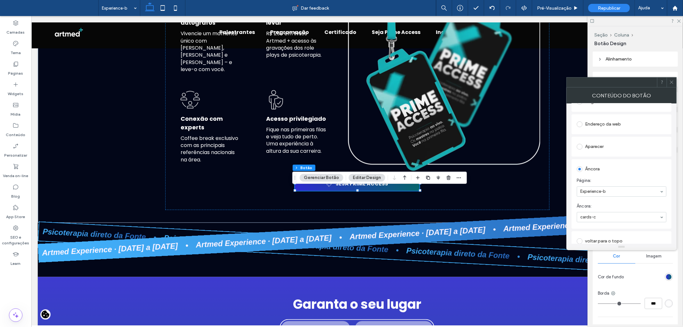
click at [672, 83] on use at bounding box center [671, 82] width 3 height 3
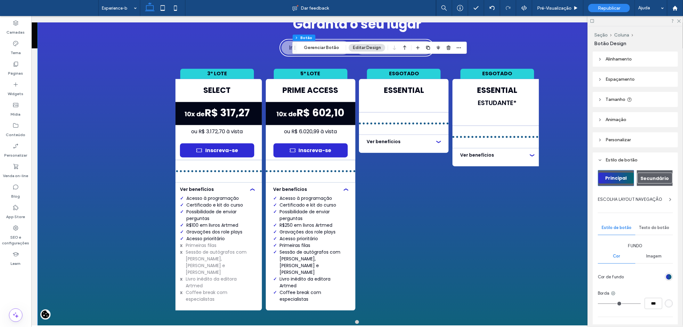
scroll to position [3201, 0]
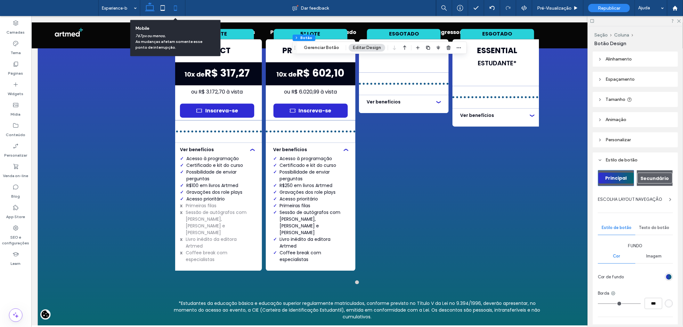
click at [175, 7] on icon at bounding box center [175, 8] width 13 height 13
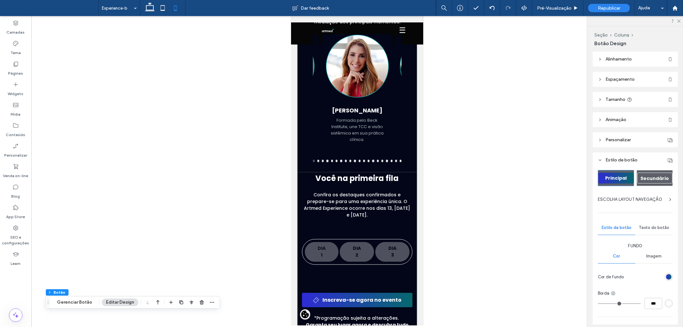
scroll to position [0, 0]
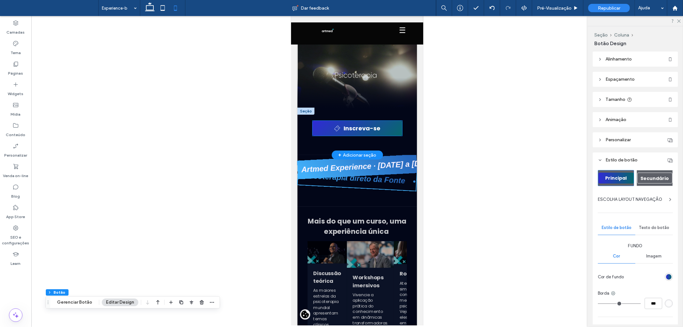
click at [370, 130] on span "Inscreva-se" at bounding box center [361, 128] width 37 height 9
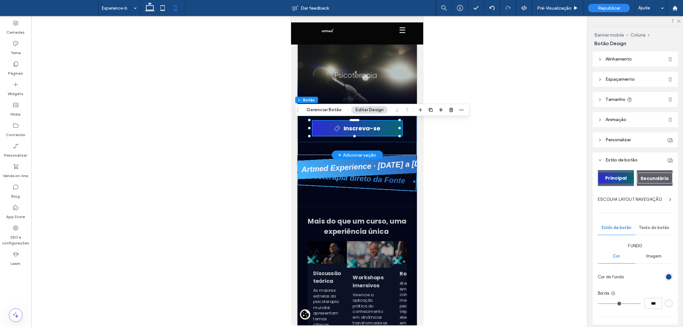
type input "**"
click at [330, 107] on button "Gerenciar Botão" at bounding box center [324, 110] width 44 height 8
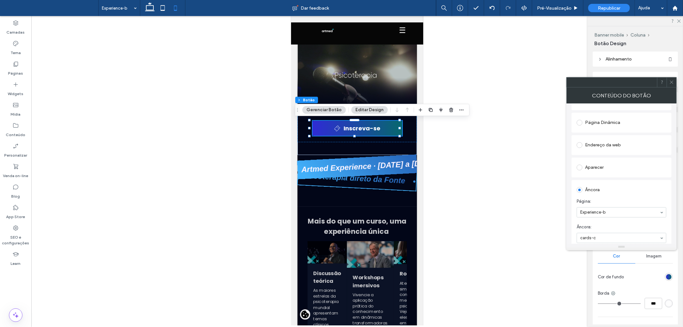
scroll to position [107, 0]
click at [671, 81] on icon at bounding box center [671, 82] width 5 height 5
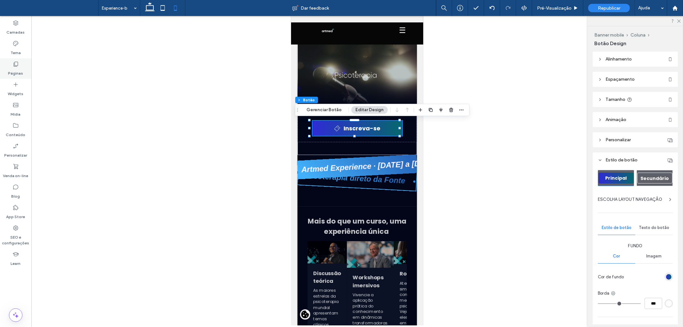
click at [24, 65] on div "Páginas" at bounding box center [15, 68] width 31 height 20
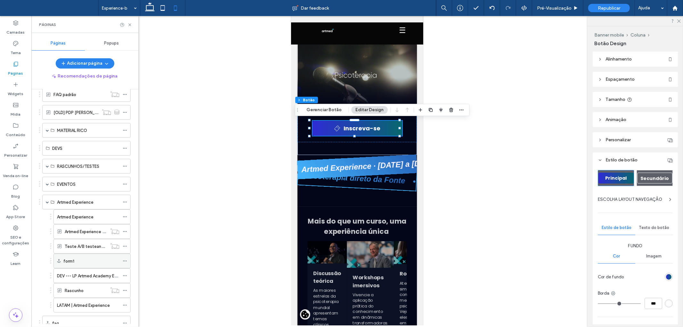
scroll to position [391, 0]
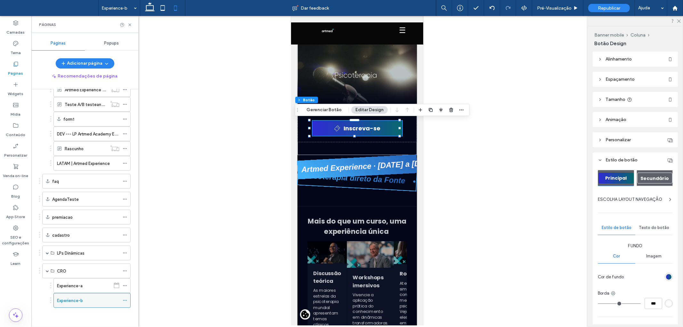
click at [125, 302] on icon at bounding box center [125, 300] width 4 height 4
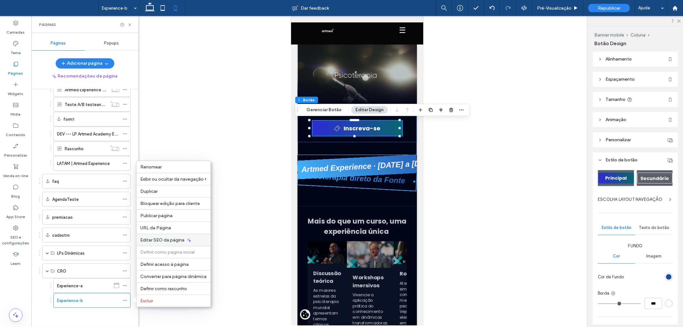
click at [158, 241] on span "Editar SEO da página" at bounding box center [163, 239] width 44 height 5
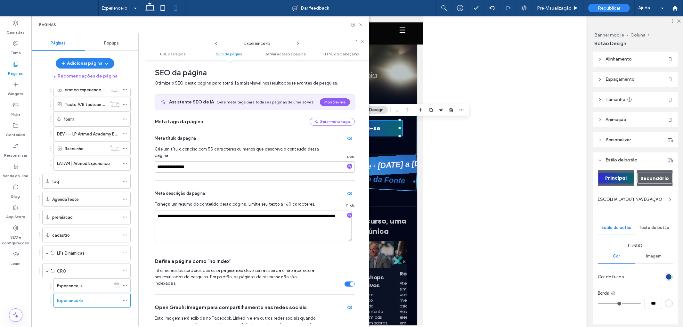
scroll to position [159, 0]
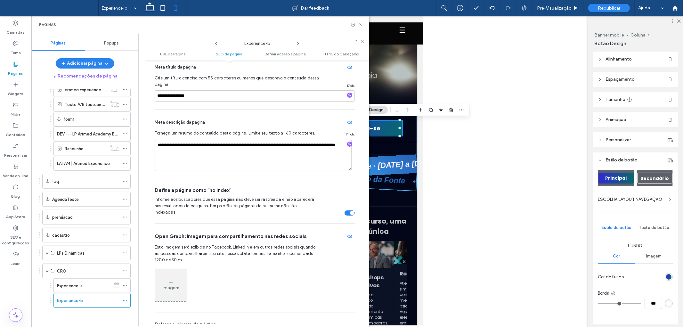
click at [218, 44] on icon at bounding box center [216, 43] width 5 height 5
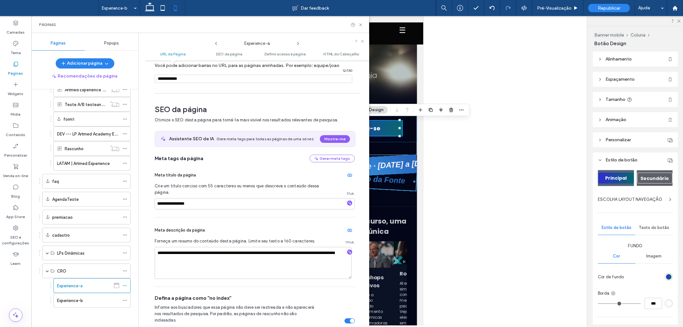
scroll to position [88, 0]
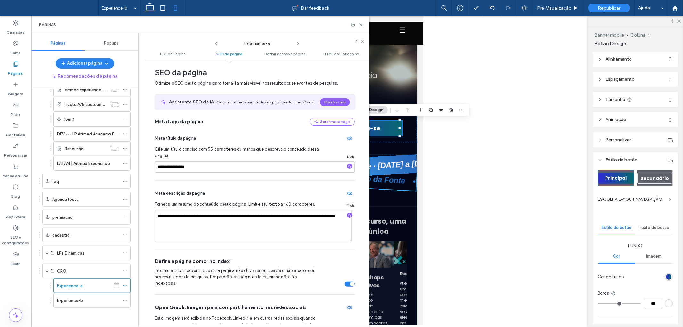
click at [364, 40] on div "Experience-a" at bounding box center [257, 42] width 224 height 12
click at [363, 40] on icon at bounding box center [362, 41] width 4 height 4
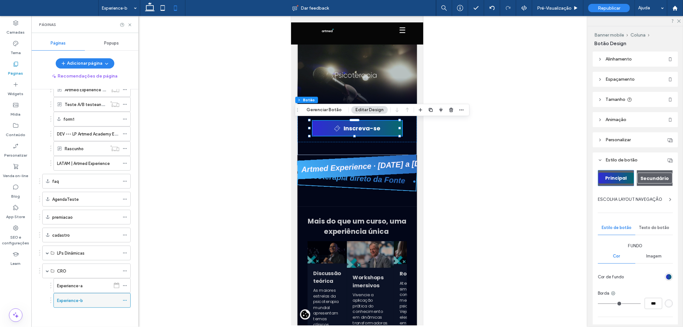
click at [122, 299] on div "Experience-b" at bounding box center [91, 300] width 77 height 15
click at [125, 302] on icon at bounding box center [125, 300] width 4 height 4
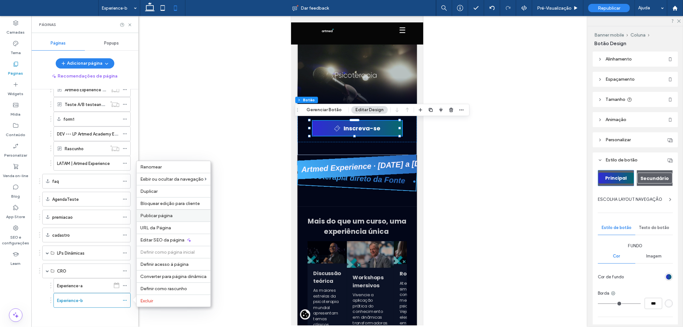
click at [161, 217] on span "Publicar página" at bounding box center [157, 215] width 32 height 5
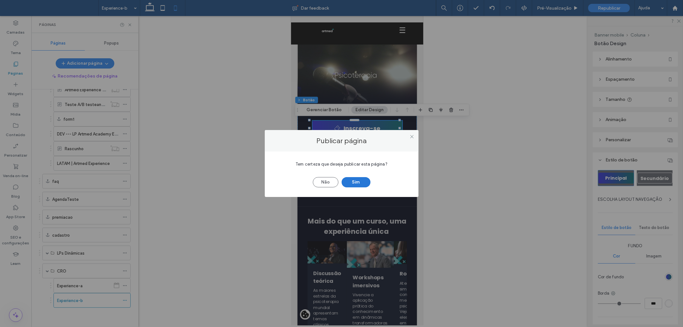
click at [362, 181] on button "Sim" at bounding box center [356, 182] width 29 height 10
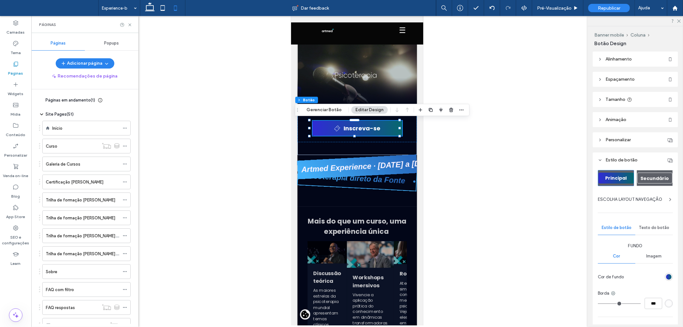
scroll to position [391, 0]
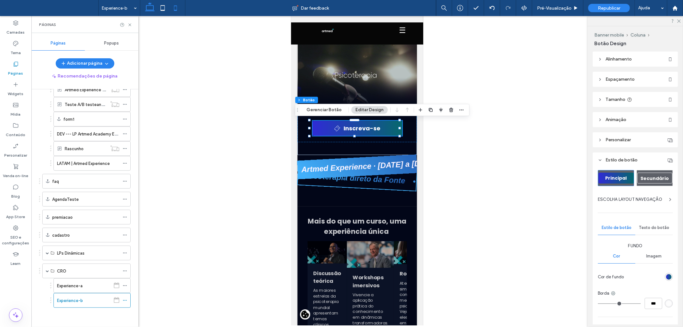
click at [152, 8] on icon at bounding box center [149, 8] width 13 height 13
